Goal: Task Accomplishment & Management: Use online tool/utility

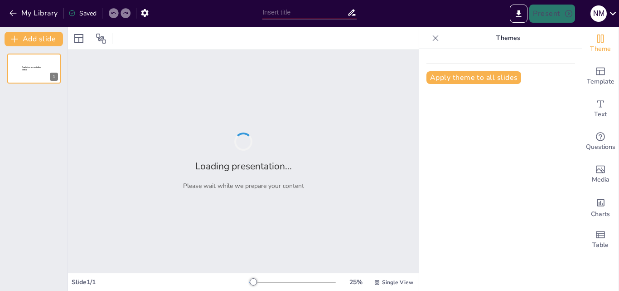
type input "Modelos de Evaluación Financiera: Análisis de la Rentabilidad y sus Limitaciones"
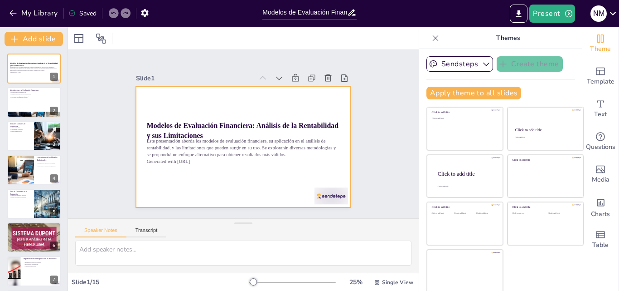
click at [289, 99] on div at bounding box center [242, 146] width 227 height 143
click at [289, 99] on div at bounding box center [238, 146] width 246 height 198
checkbox input "true"
click at [27, 101] on div at bounding box center [34, 102] width 54 height 31
type textarea "La evaluación financiera es la base para la toma de decisiones en inversiones. …"
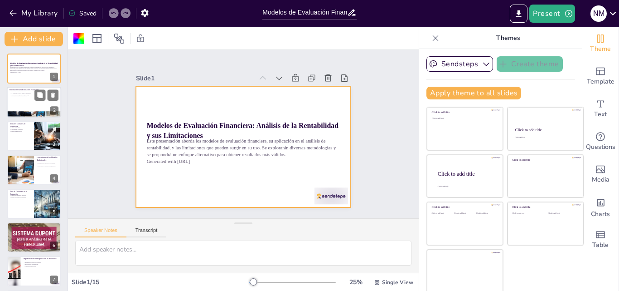
checkbox input "true"
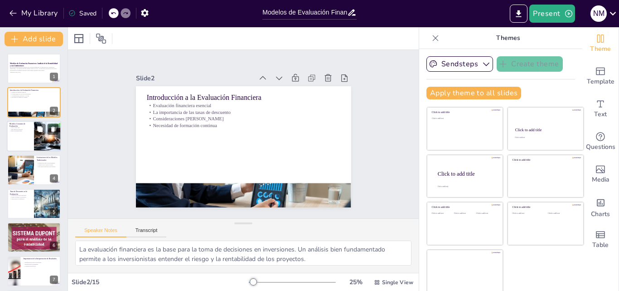
checkbox input "true"
click at [26, 140] on div at bounding box center [34, 136] width 54 height 31
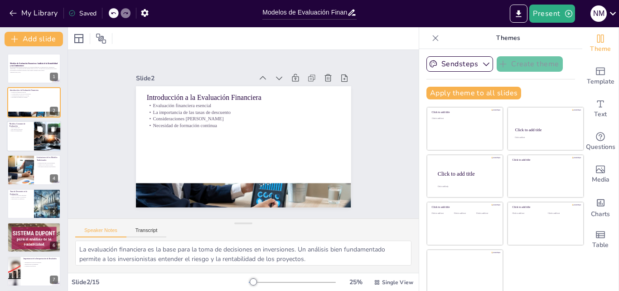
type textarea "El VAN es un modelo clave que ayuda a determinar la viabilidad económica de un …"
checkbox input "true"
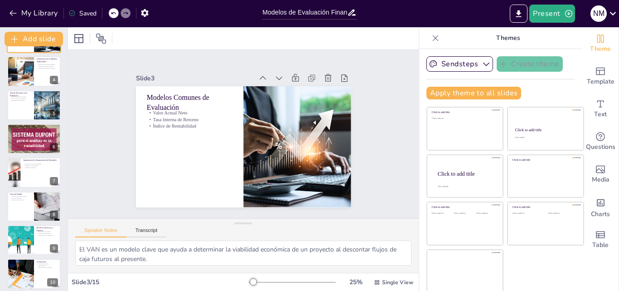
checkbox input "true"
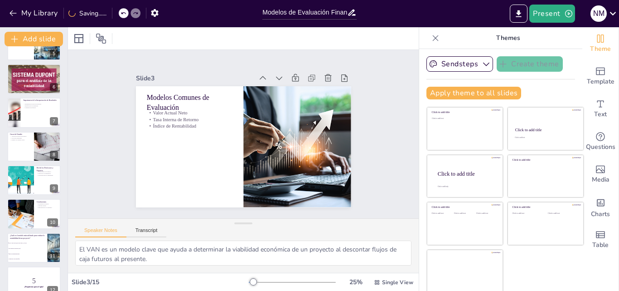
checkbox input "true"
click at [26, 140] on p "Fomento del análisis crítico" at bounding box center [20, 140] width 21 height 2
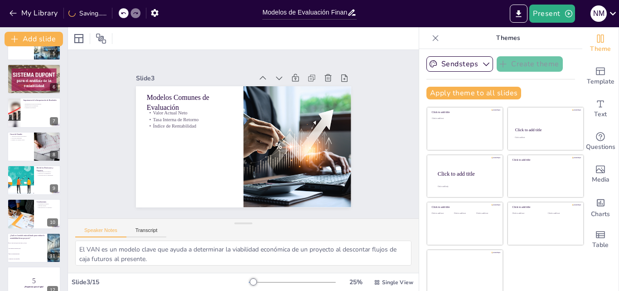
type textarea "Los casos de estudio ofrecen una oportunidad para ver cómo se aplican los model…"
checkbox input "true"
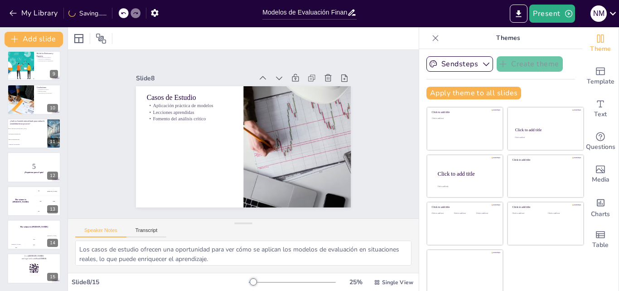
checkbox input "true"
click at [26, 140] on span "Índice de Rentabilidad (IR)" at bounding box center [28, 139] width 38 height 1
type textarea "La respuesta correcta es el Valor Actual Neto (VAN), que se discute en la diapo…"
checkbox input "true"
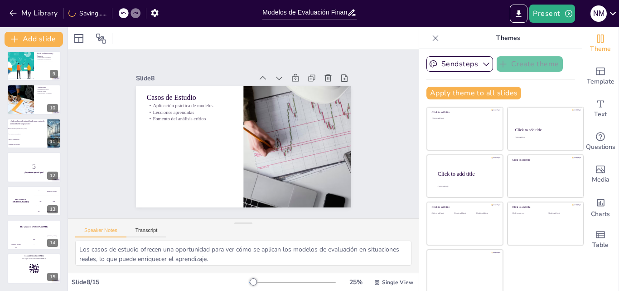
checkbox input "true"
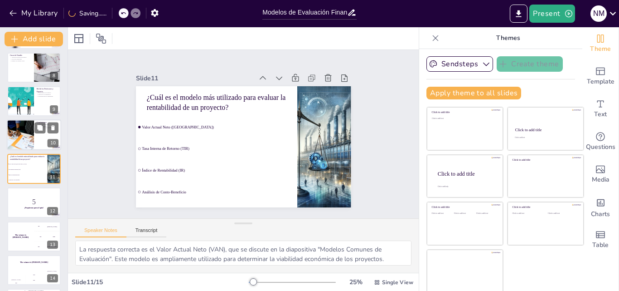
scroll to position [272, 0]
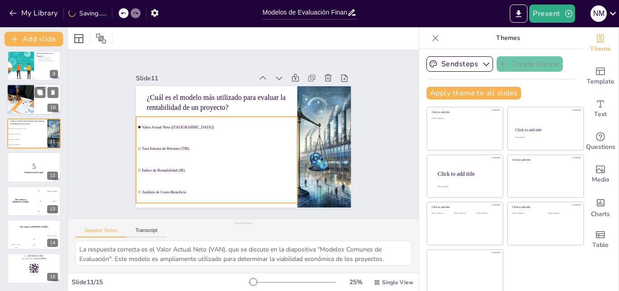
checkbox input "true"
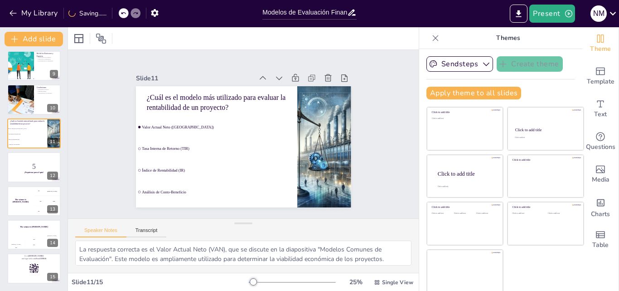
checkbox input "true"
